Goal: Task Accomplishment & Management: Manage account settings

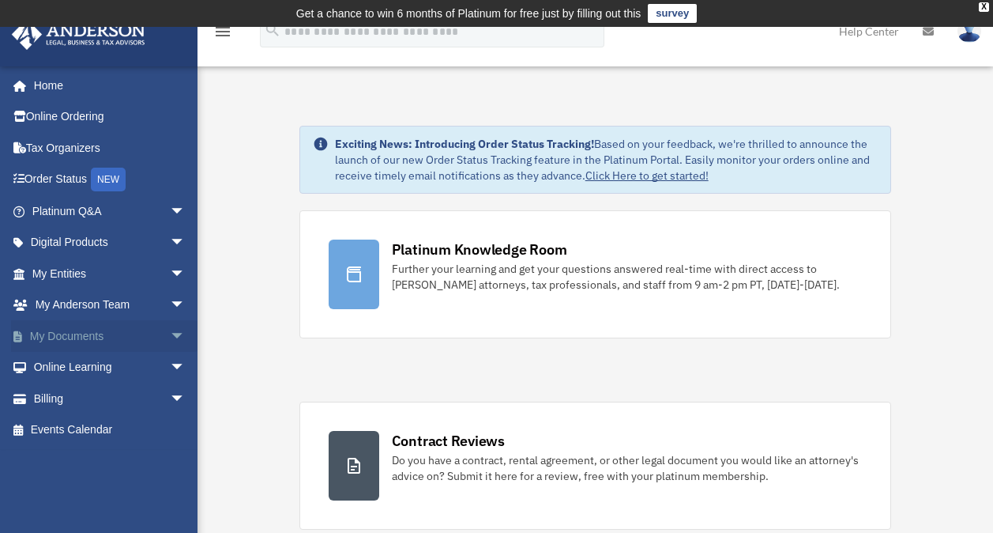
click at [100, 338] on link "My Documents arrow_drop_down" at bounding box center [110, 336] width 198 height 32
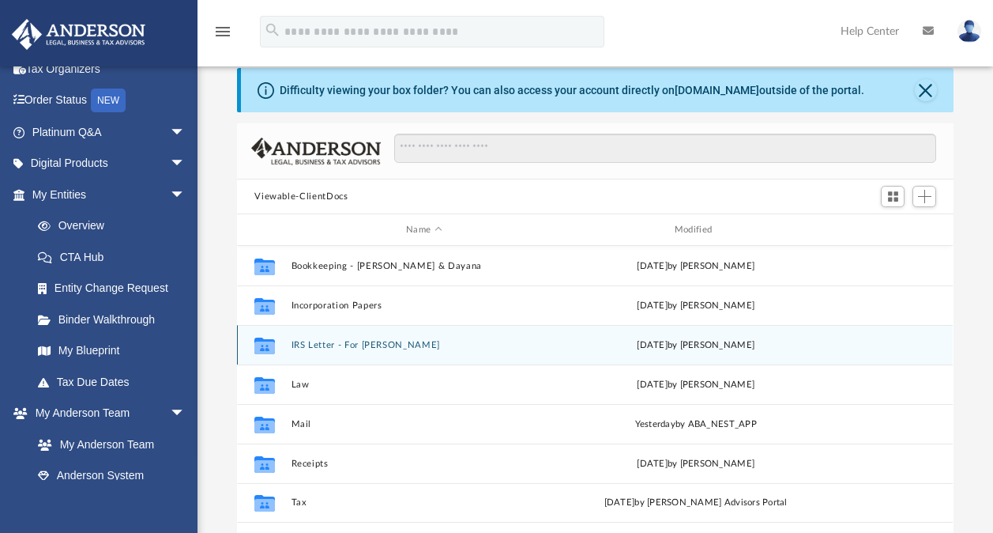
scroll to position [79, 0]
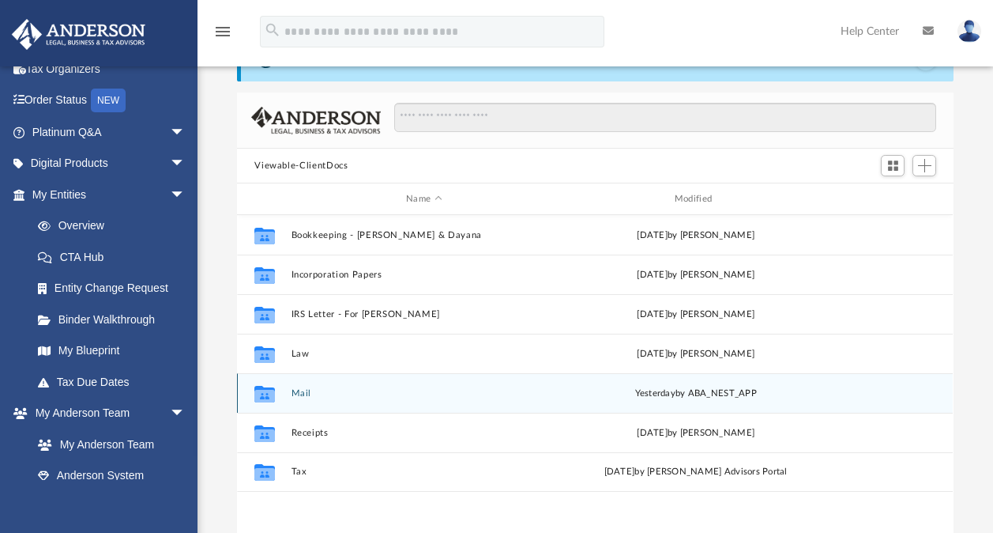
click at [303, 393] on button "Mail" at bounding box center [424, 393] width 265 height 10
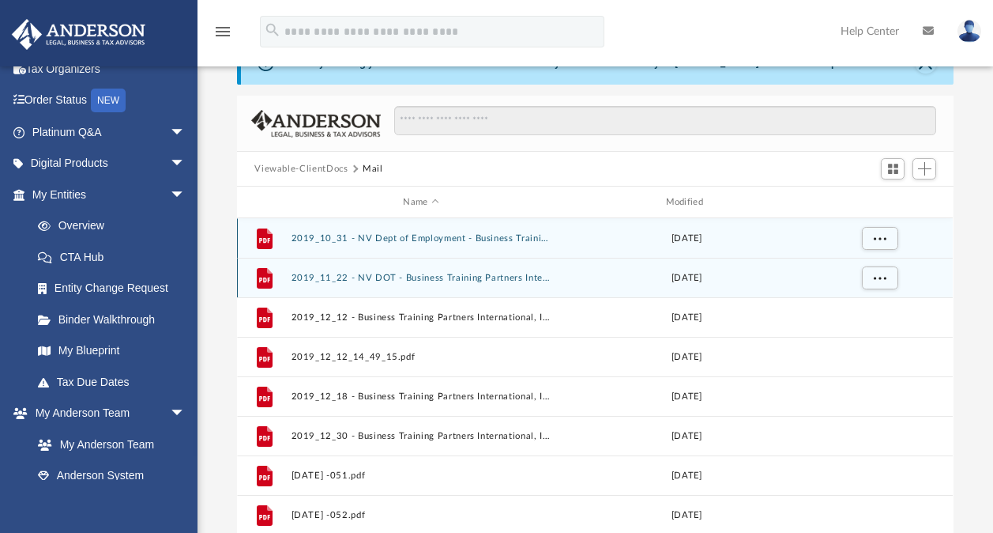
scroll to position [0, 0]
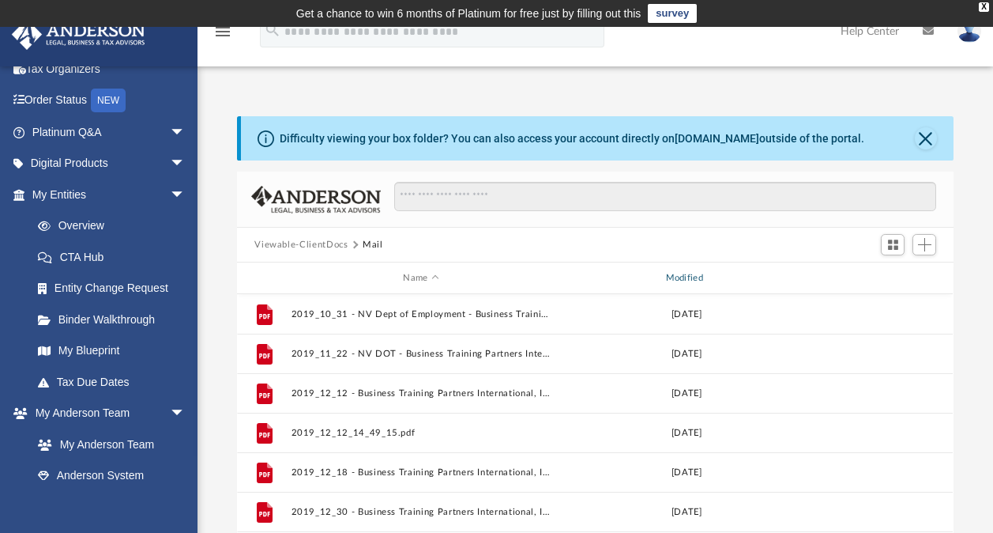
click at [702, 278] on div "Modified" at bounding box center [687, 278] width 260 height 14
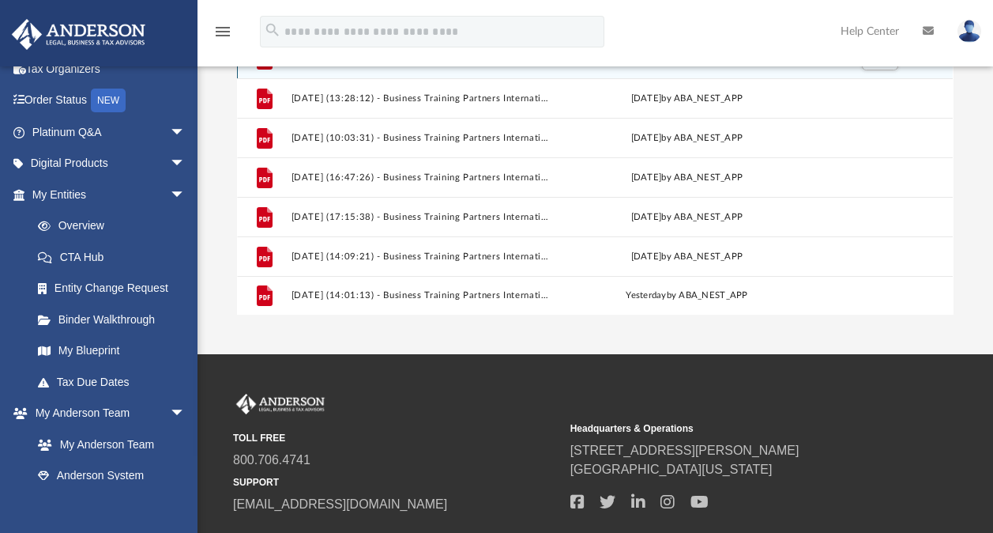
scroll to position [316, 0]
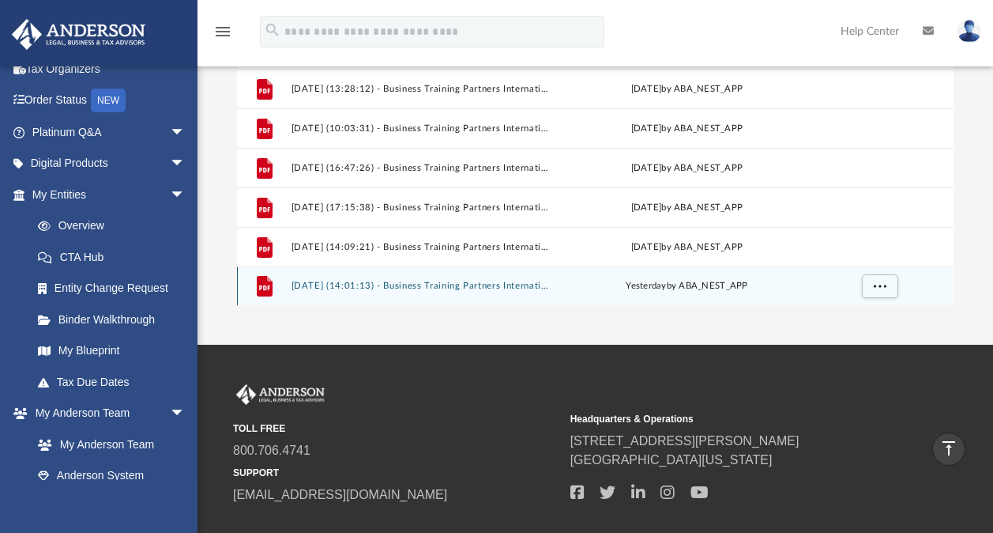
click at [472, 285] on button "[DATE] (14:01:13) - Business Training Partners International, Inc. - Mail from …" at bounding box center [421, 285] width 259 height 10
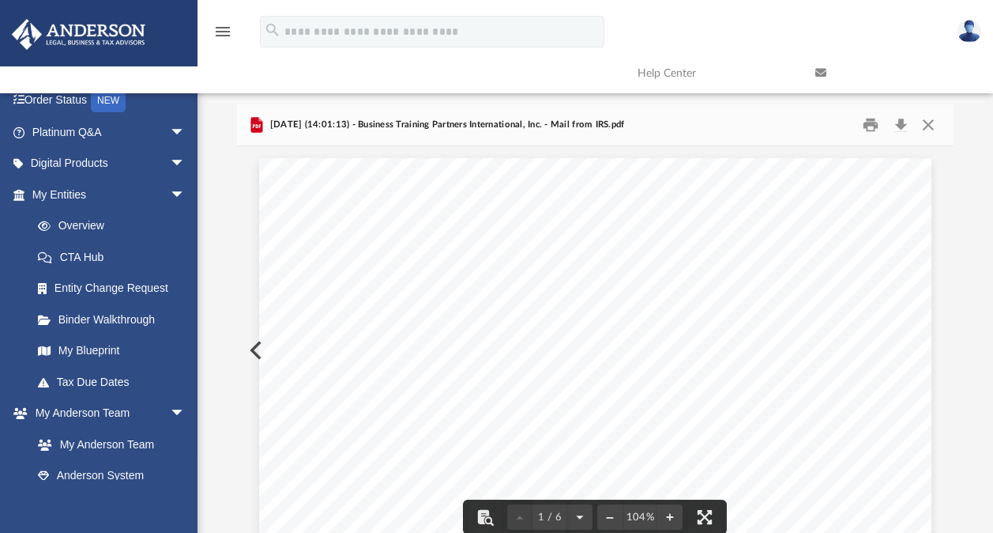
scroll to position [0, 0]
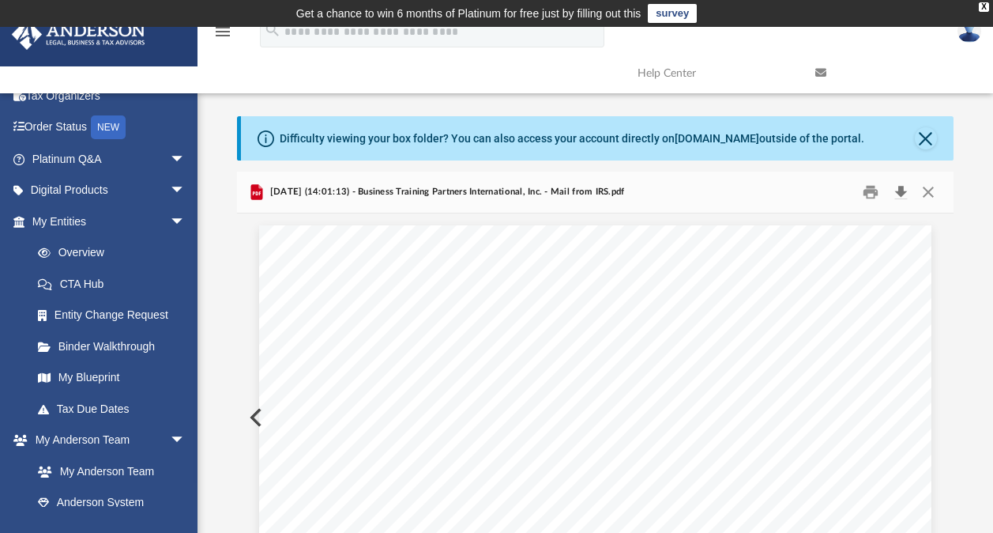
click at [906, 190] on button "Download" at bounding box center [901, 192] width 28 height 24
click at [931, 133] on button "Close" at bounding box center [926, 138] width 22 height 22
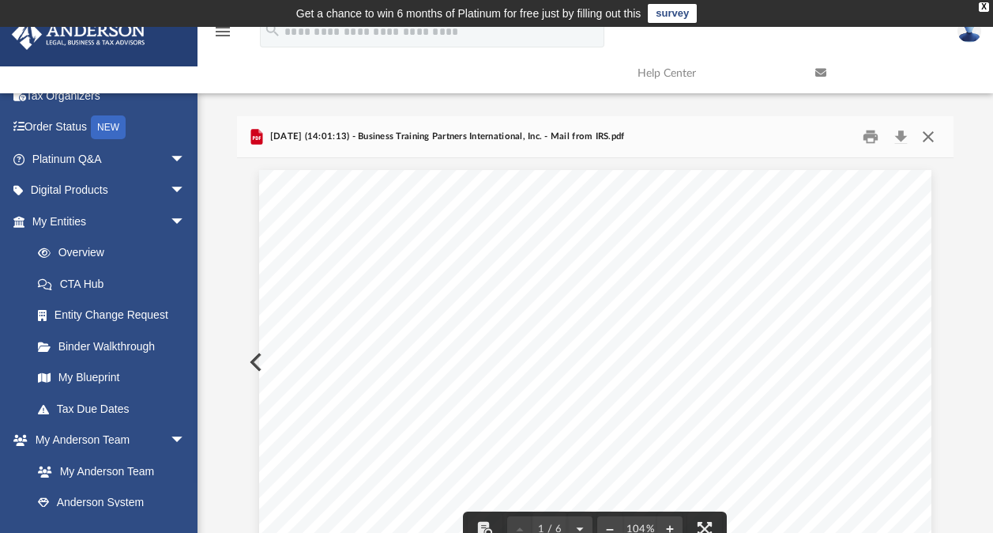
click at [936, 134] on button "Close" at bounding box center [928, 137] width 28 height 24
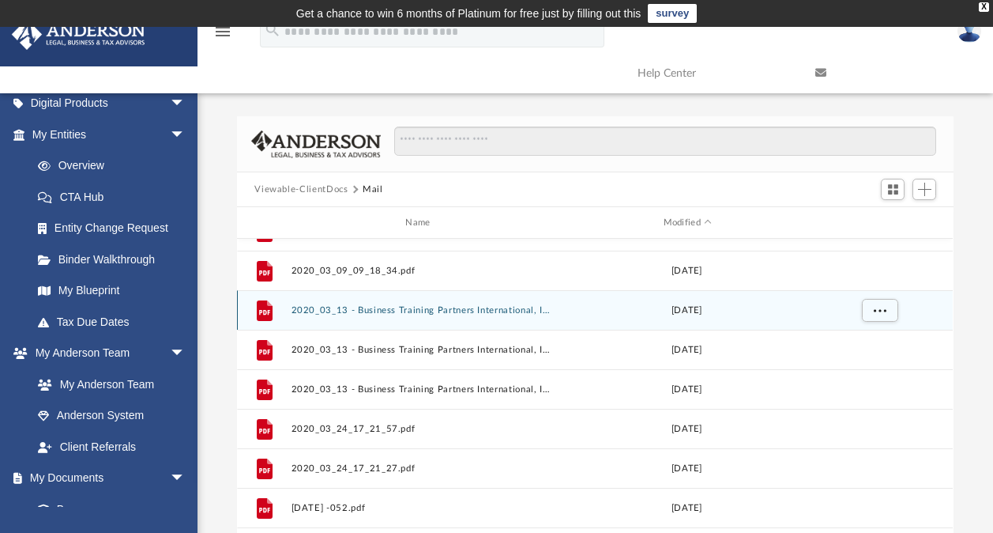
scroll to position [158, 0]
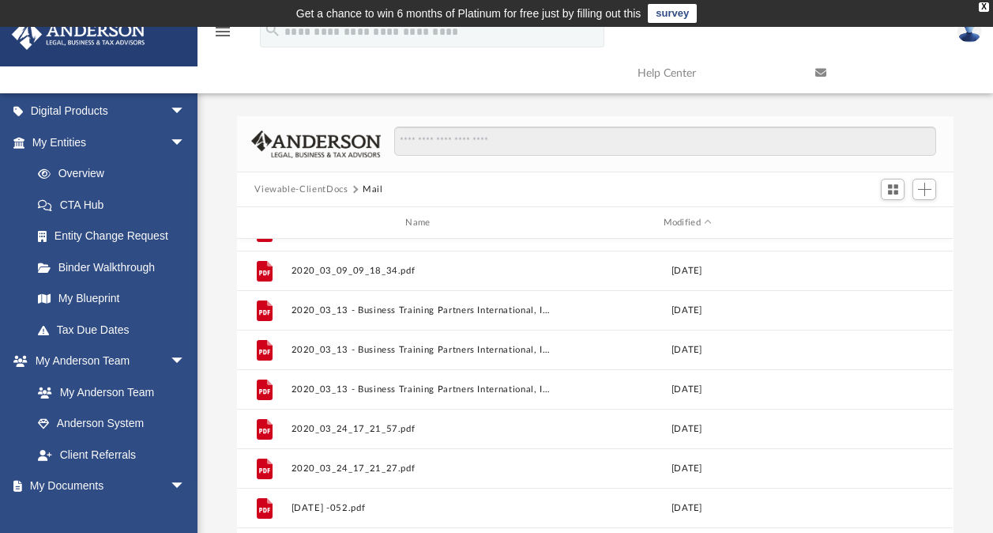
click at [326, 186] on button "Viewable-ClientDocs" at bounding box center [300, 190] width 93 height 14
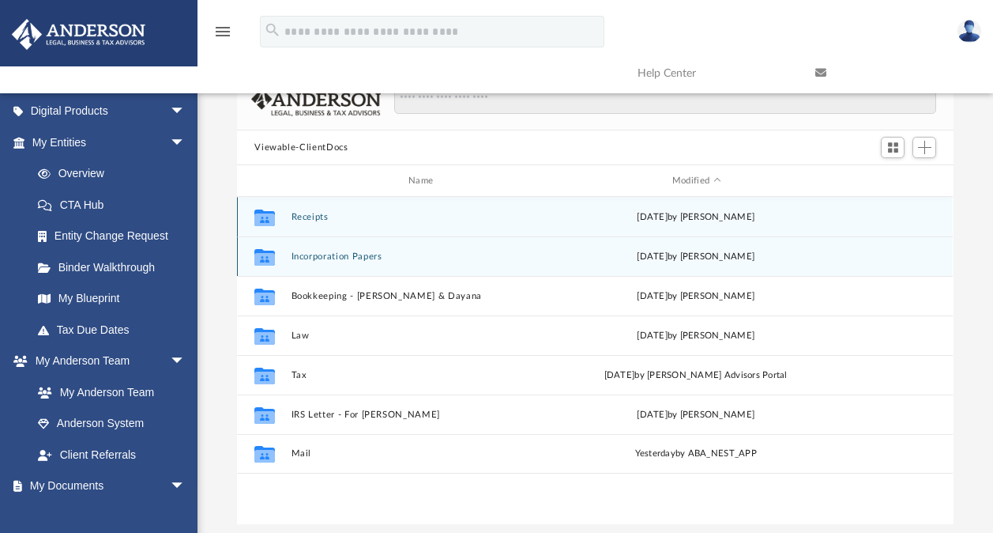
scroll to position [79, 0]
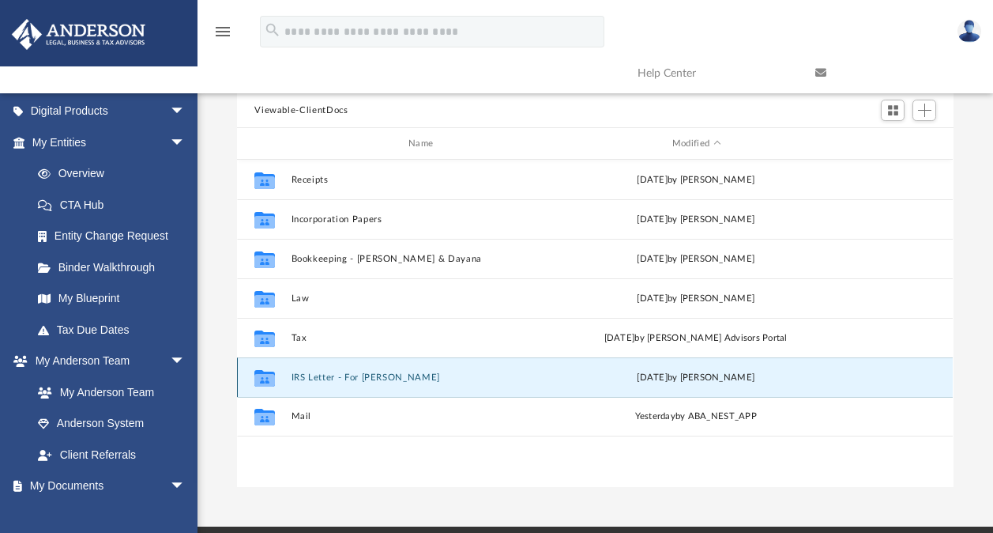
click at [367, 379] on button "IRS Letter - For [PERSON_NAME]" at bounding box center [424, 377] width 265 height 10
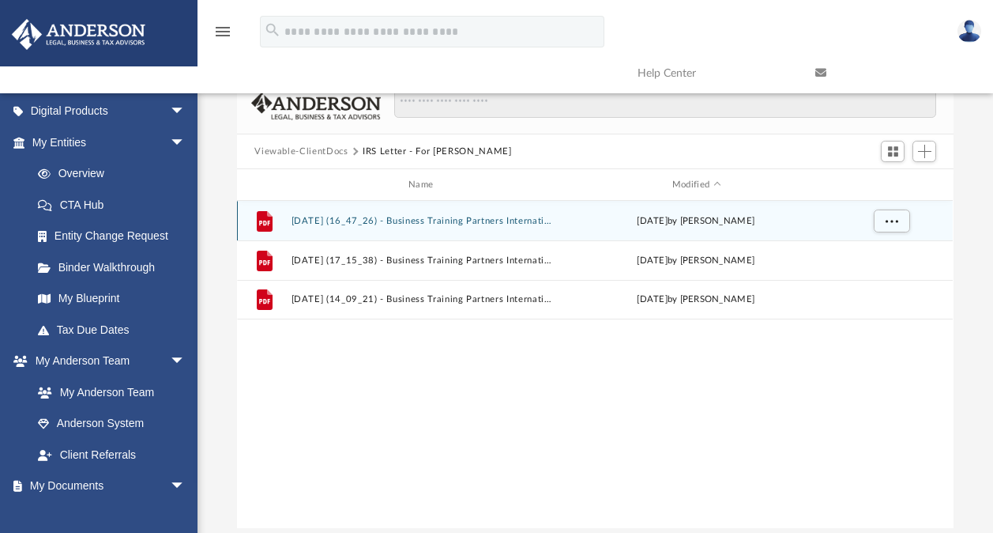
scroll to position [0, 0]
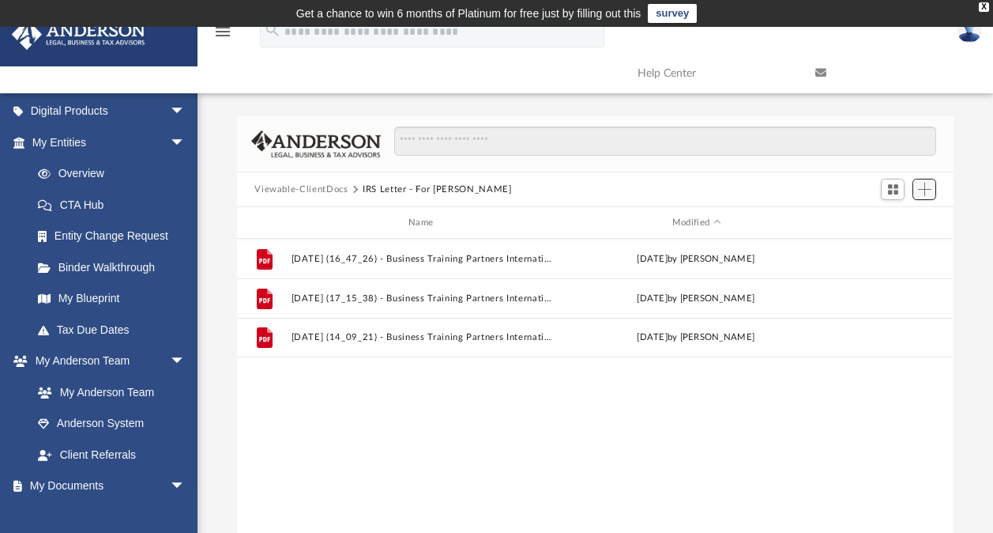
click at [928, 193] on span "Add" at bounding box center [924, 189] width 13 height 13
click at [905, 214] on li "Upload" at bounding box center [902, 220] width 51 height 17
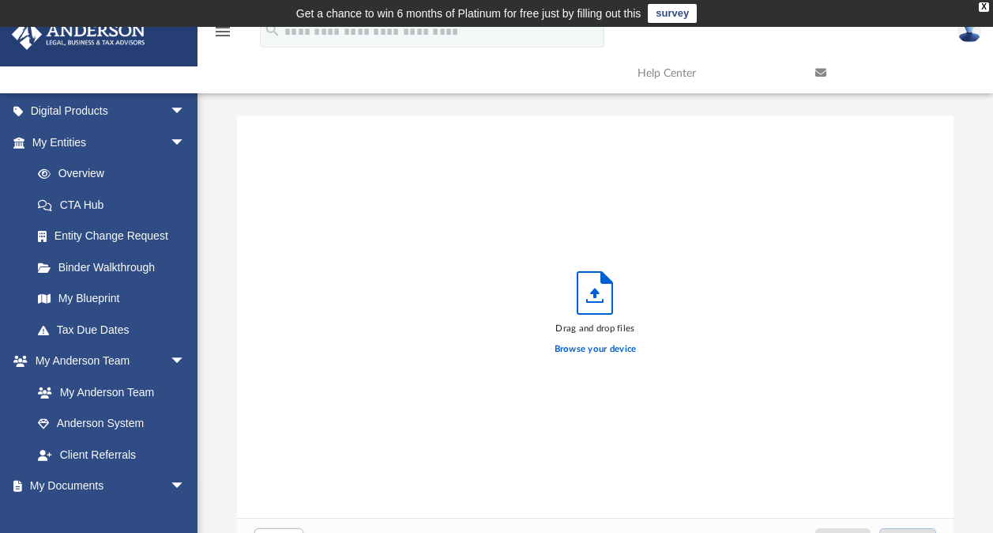
scroll to position [389, 704]
click at [590, 352] on label "Browse your device" at bounding box center [596, 349] width 82 height 14
click at [0, 0] on input "Browse your device" at bounding box center [0, 0] width 0 height 0
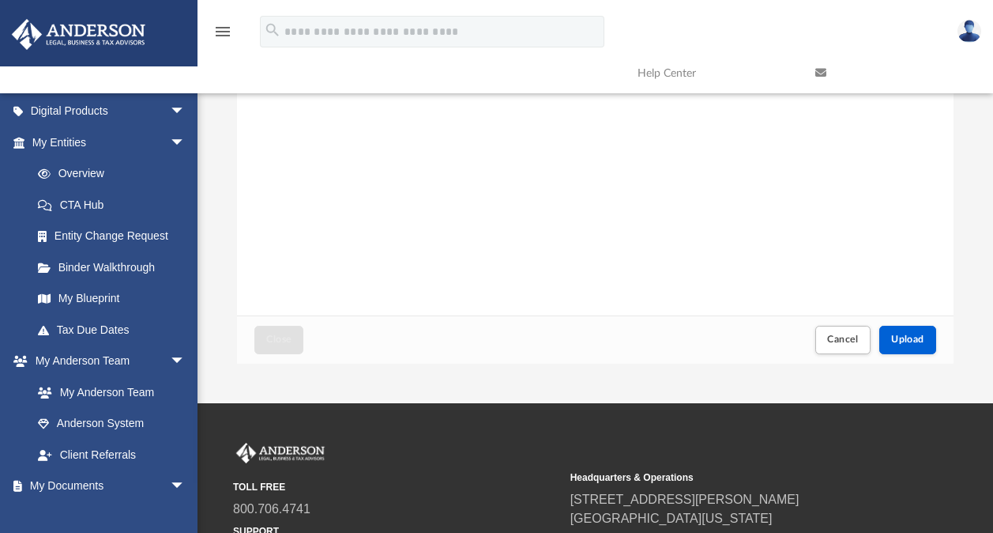
scroll to position [237, 0]
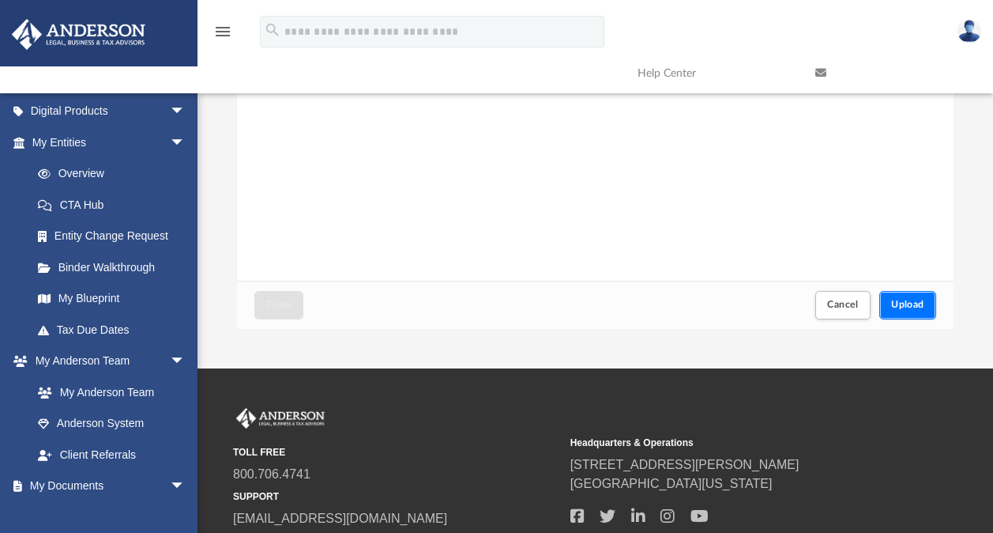
click at [914, 307] on span "Upload" at bounding box center [907, 303] width 33 height 9
click at [288, 303] on span "Close" at bounding box center [278, 303] width 25 height 9
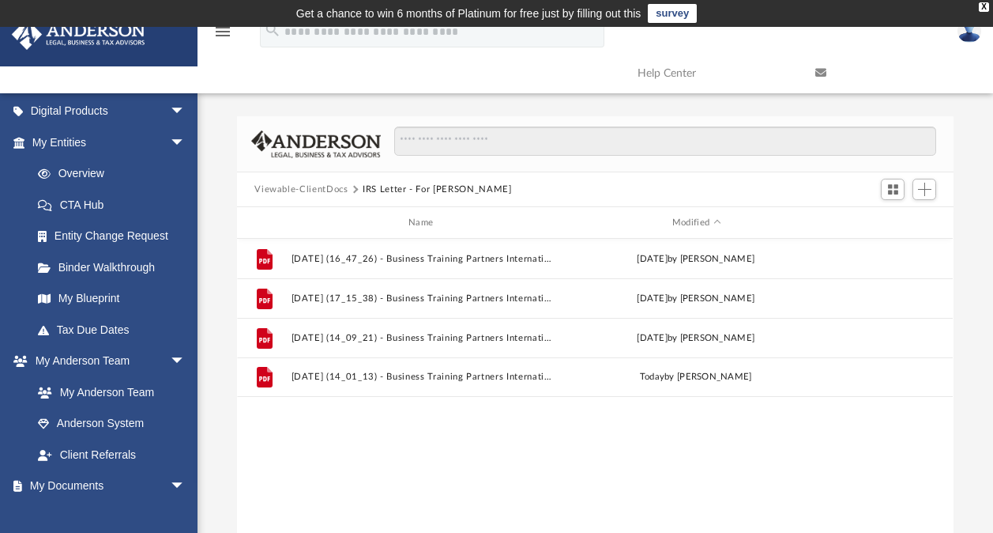
click at [960, 40] on link at bounding box center [969, 31] width 47 height 70
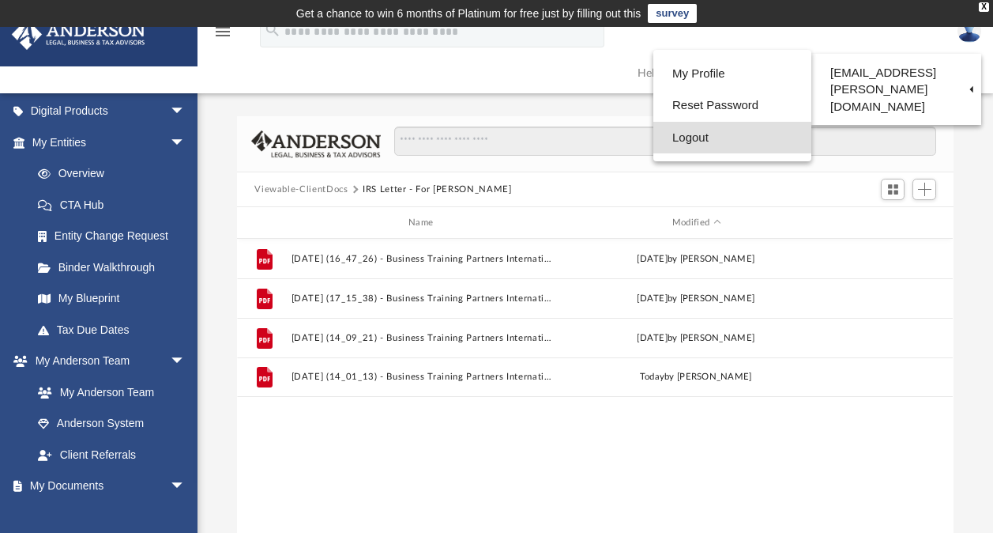
click at [653, 149] on link "Logout" at bounding box center [732, 138] width 158 height 32
